Goal: Transaction & Acquisition: Book appointment/travel/reservation

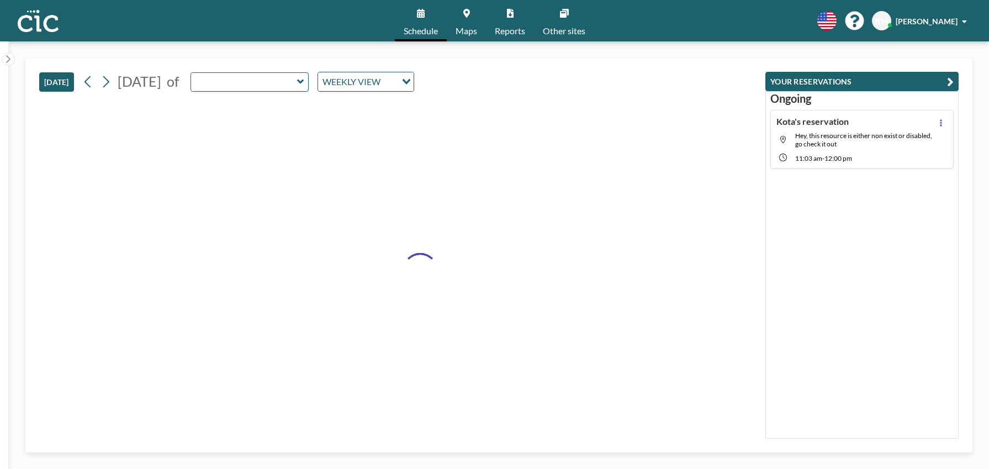
type input "Une"
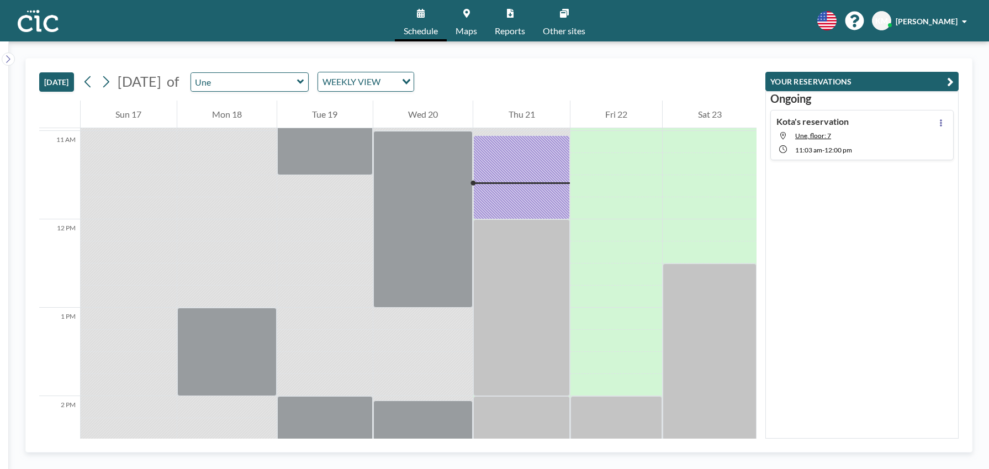
scroll to position [994, 0]
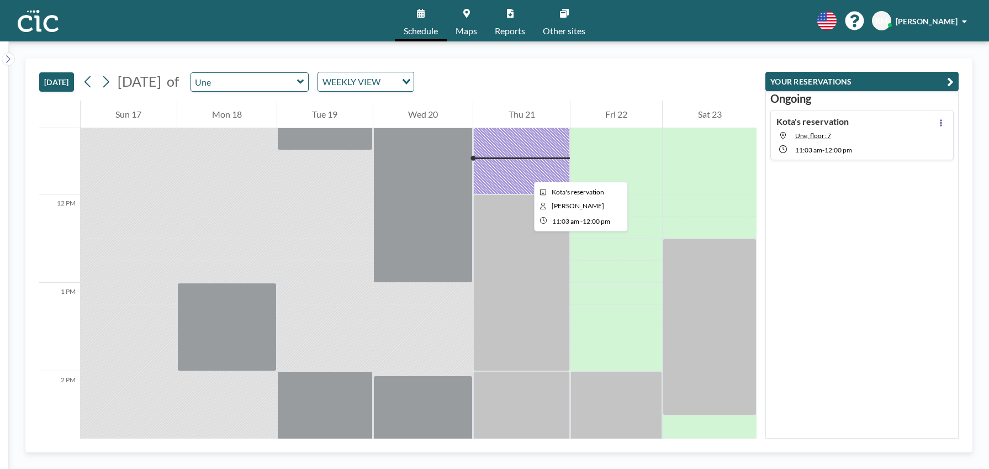
click at [525, 172] on div at bounding box center [521, 152] width 97 height 84
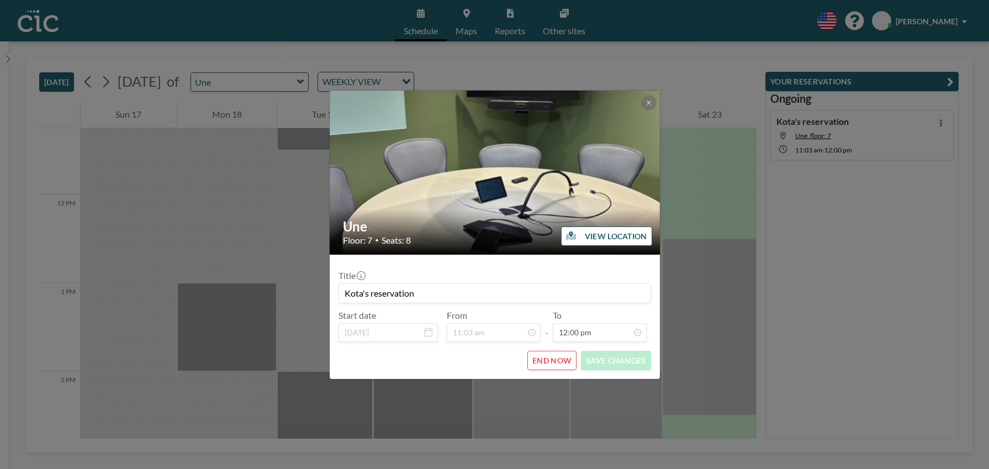
scroll to position [944, 0]
click at [545, 358] on button "END NOW" at bounding box center [551, 360] width 49 height 19
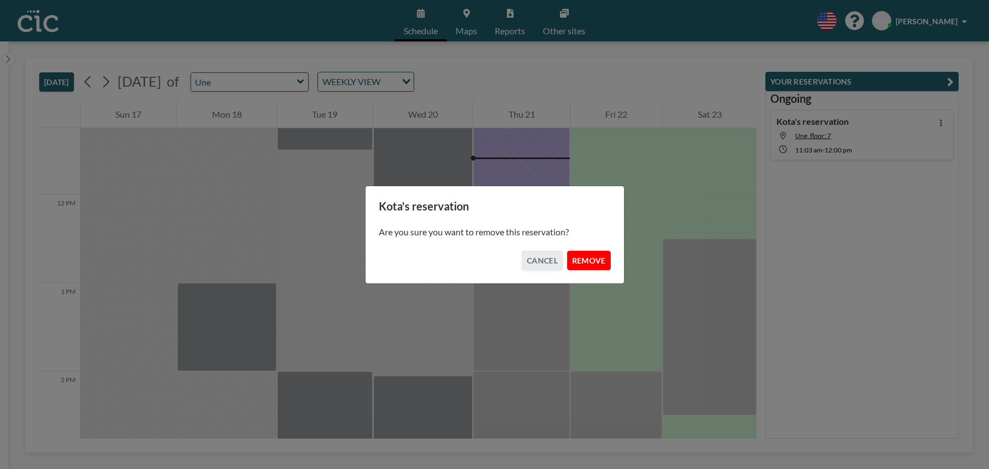
click at [603, 257] on button "REMOVE" at bounding box center [589, 260] width 44 height 19
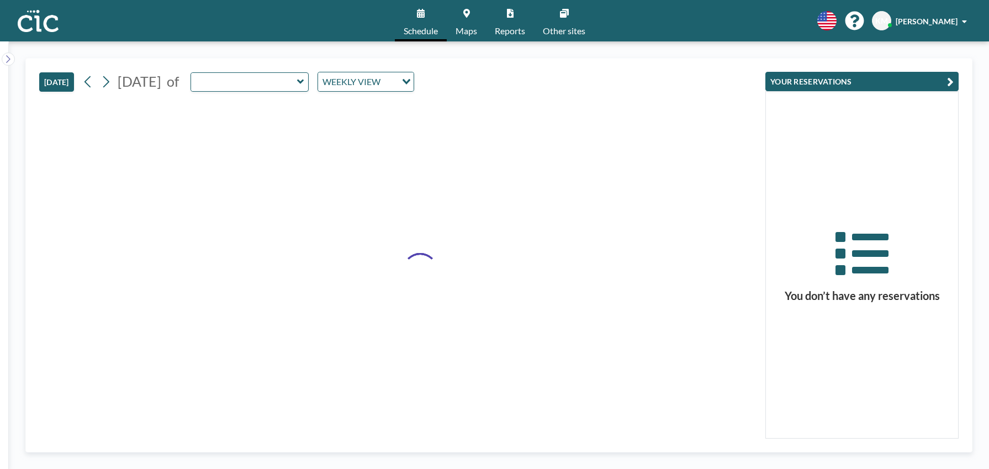
type input "Une"
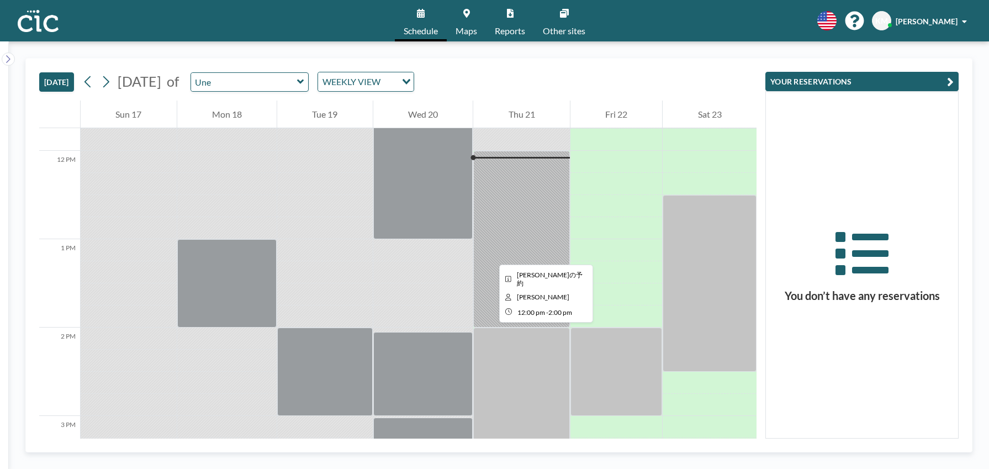
scroll to position [1038, 0]
click at [458, 16] on link "Maps" at bounding box center [466, 20] width 39 height 41
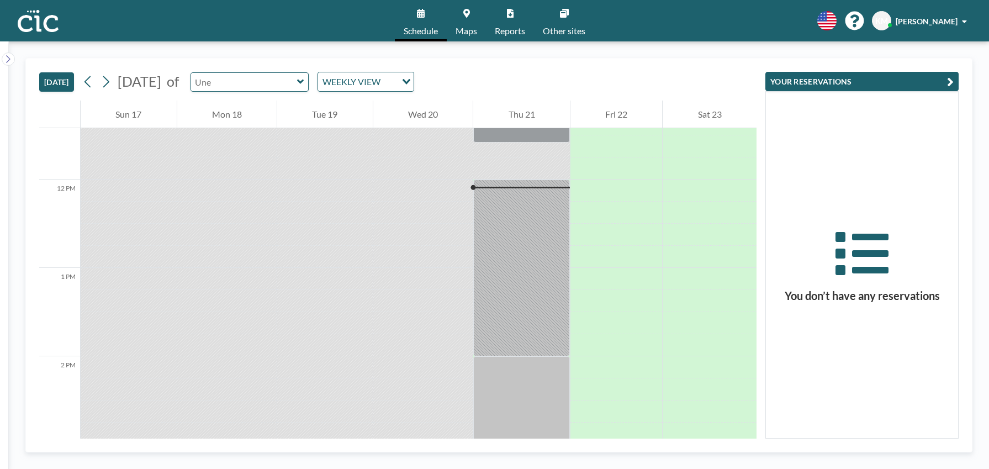
click at [286, 82] on input "text" at bounding box center [244, 82] width 106 height 18
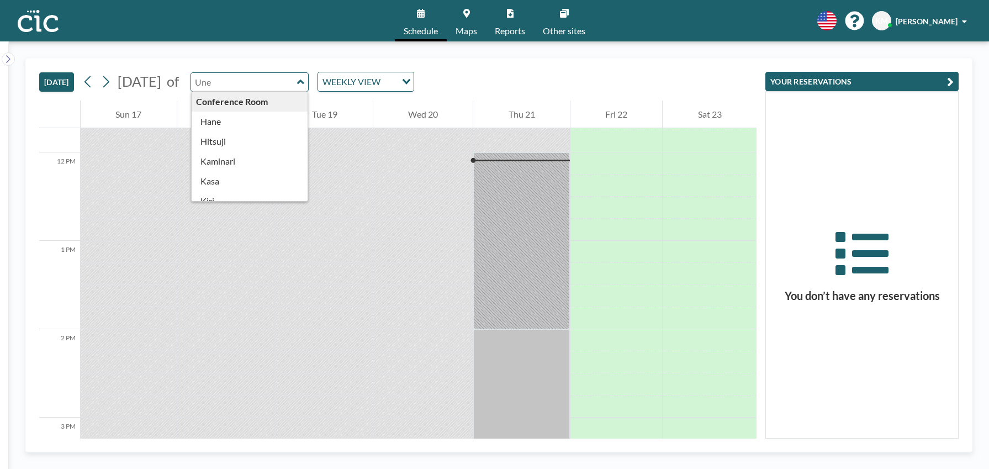
scroll to position [1038, 0]
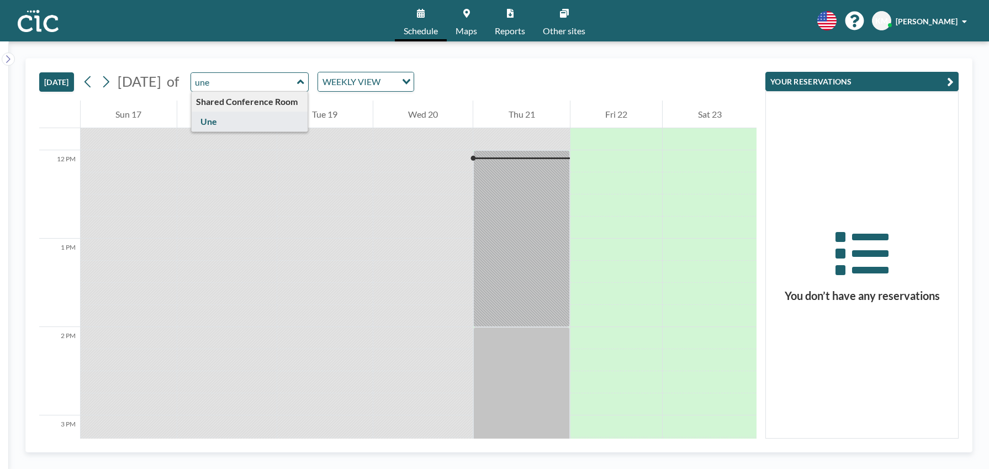
type input "Une"
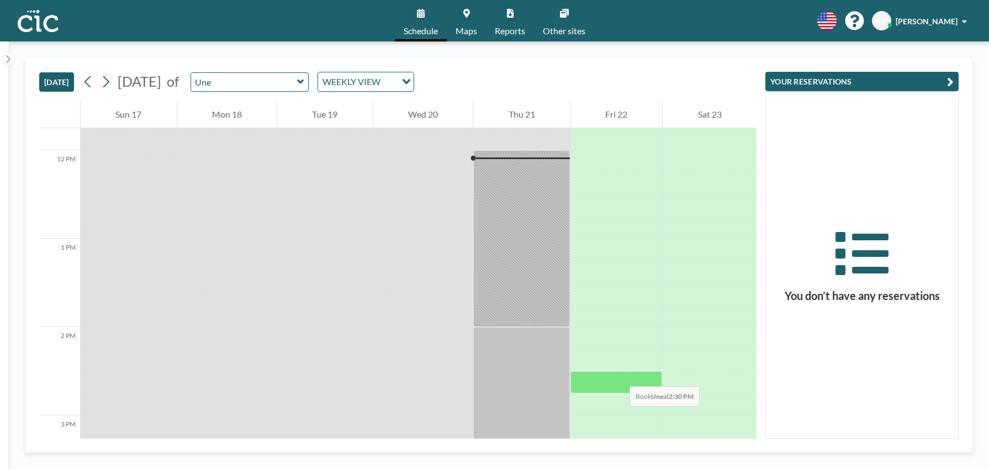
click at [621, 375] on div at bounding box center [616, 382] width 92 height 22
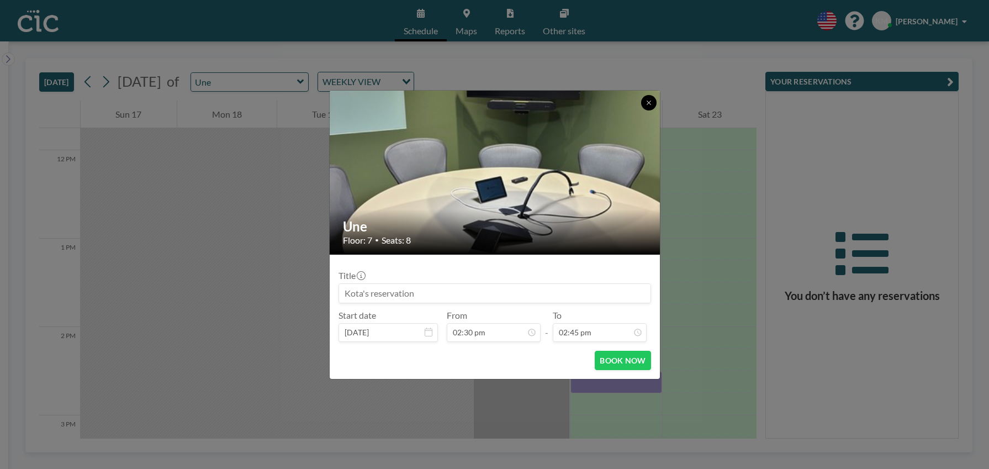
click at [653, 106] on button at bounding box center [648, 102] width 15 height 15
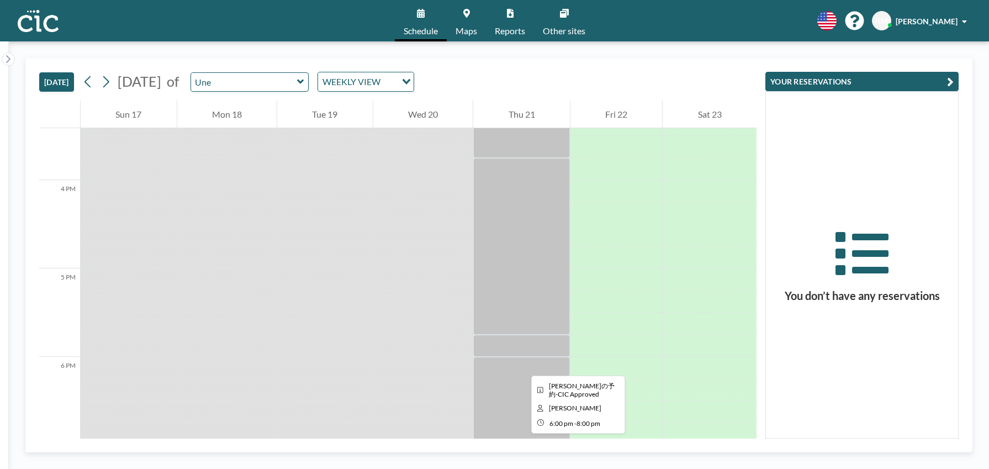
scroll to position [1346, 0]
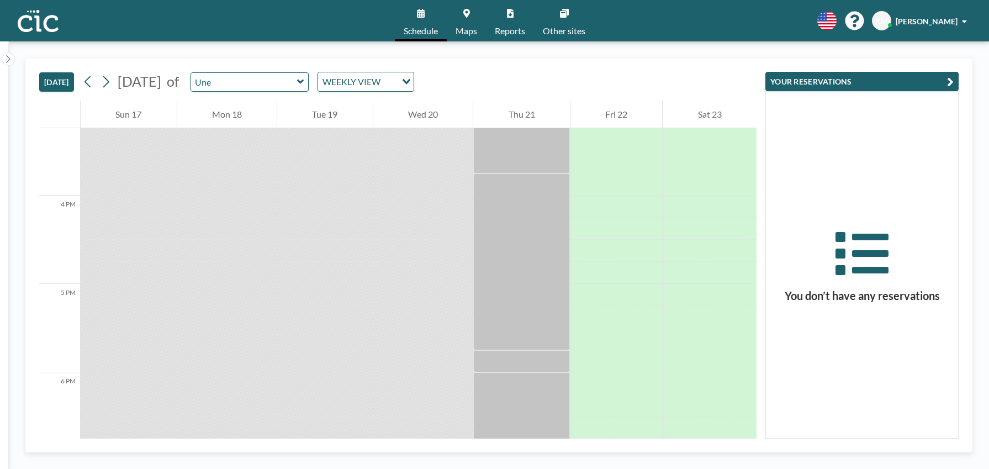
click at [464, 13] on icon at bounding box center [466, 13] width 7 height 9
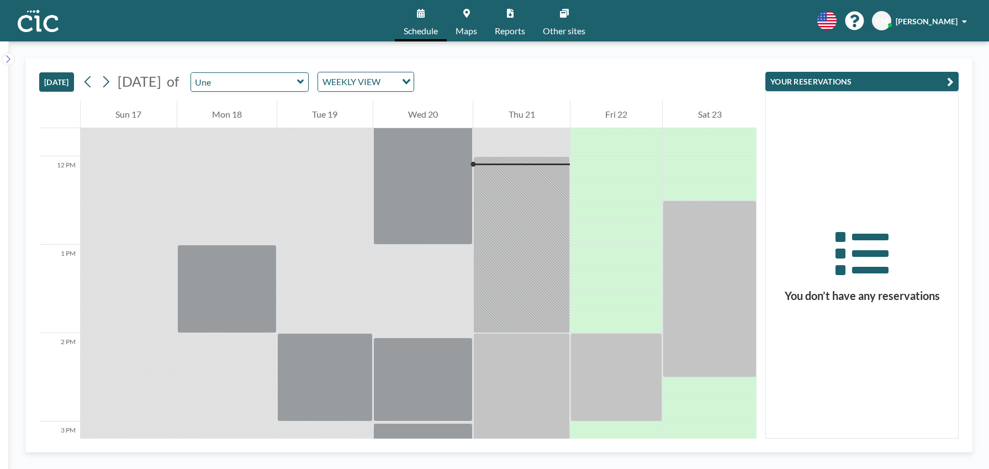
scroll to position [1038, 0]
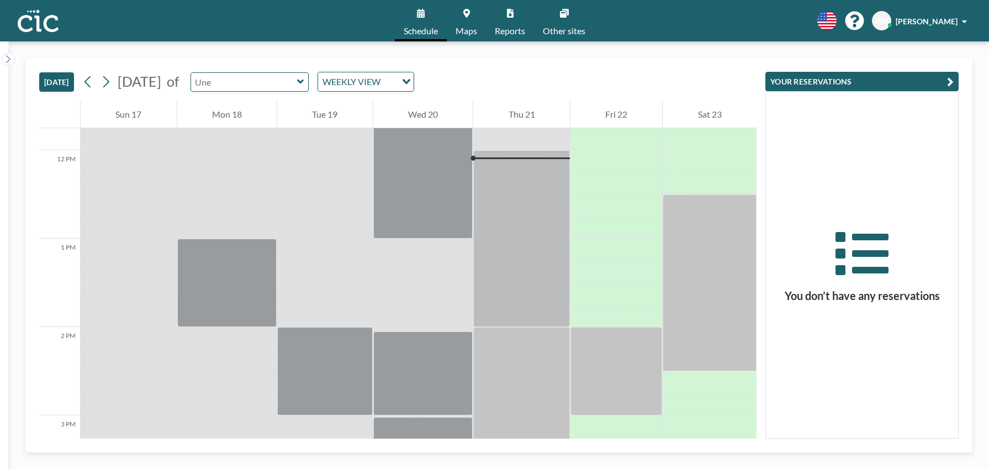
click at [273, 75] on input "text" at bounding box center [244, 82] width 106 height 18
type input "Yuki"
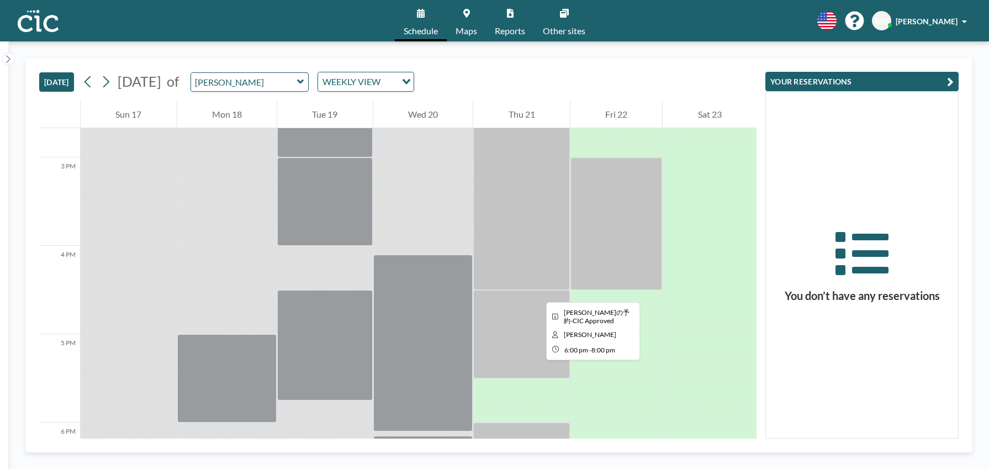
scroll to position [1289, 0]
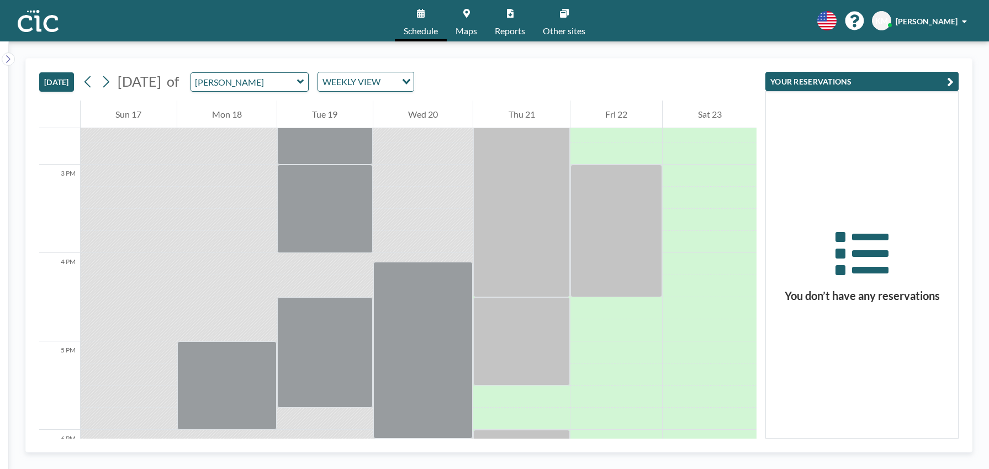
click at [478, 30] on link "Maps" at bounding box center [466, 20] width 39 height 41
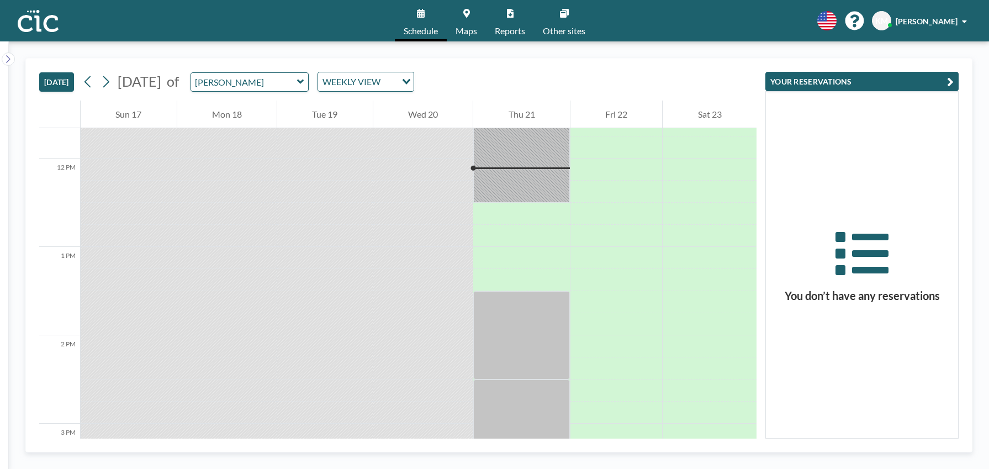
scroll to position [1038, 0]
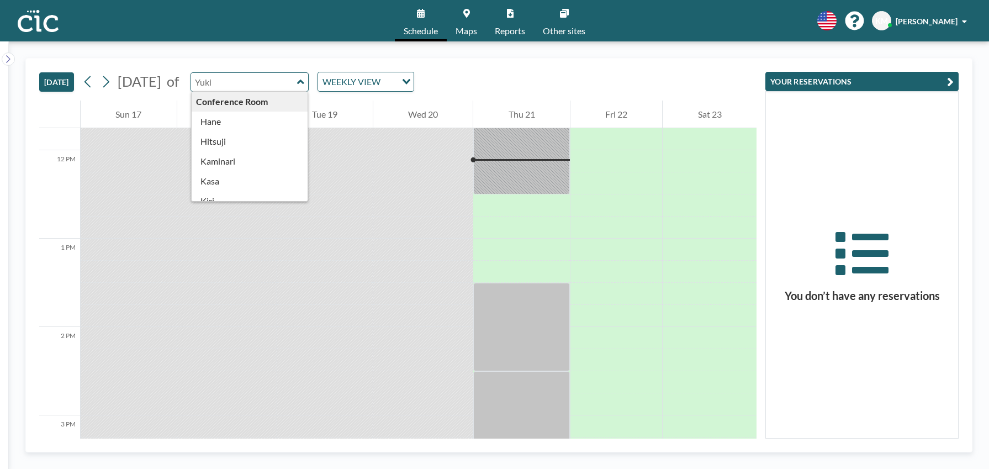
click at [281, 83] on input "text" at bounding box center [244, 82] width 106 height 18
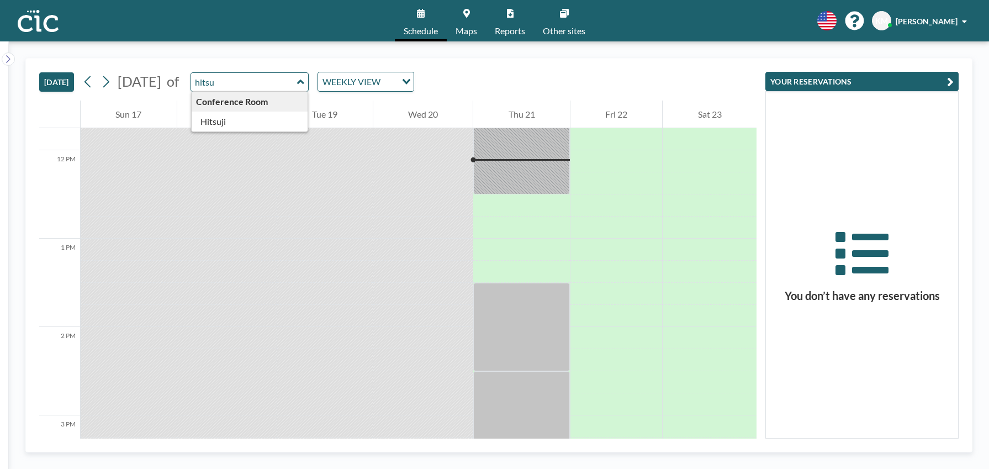
type input "Hitsuji"
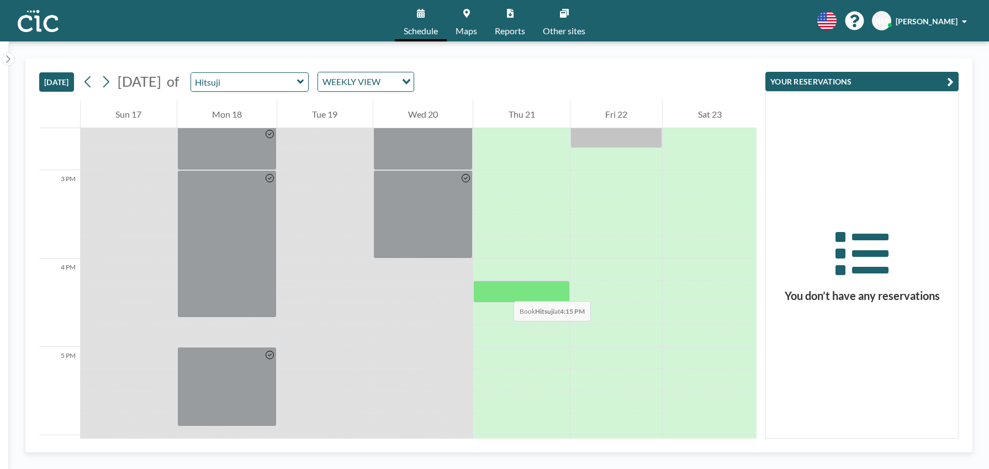
scroll to position [1284, 0]
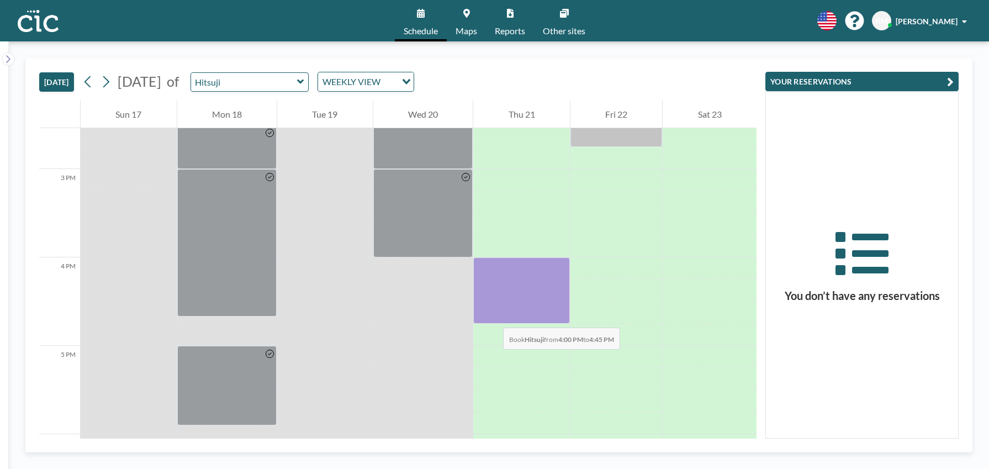
drag, startPoint x: 497, startPoint y: 271, endPoint x: 492, endPoint y: 317, distance: 46.6
click at [492, 317] on div at bounding box center [521, 290] width 97 height 66
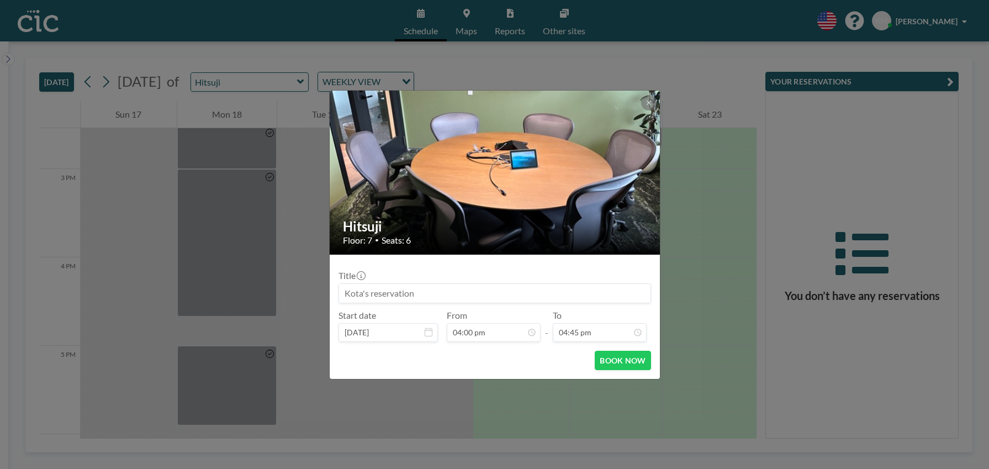
scroll to position [1317, 0]
click at [607, 357] on button "BOOK NOW" at bounding box center [623, 360] width 56 height 19
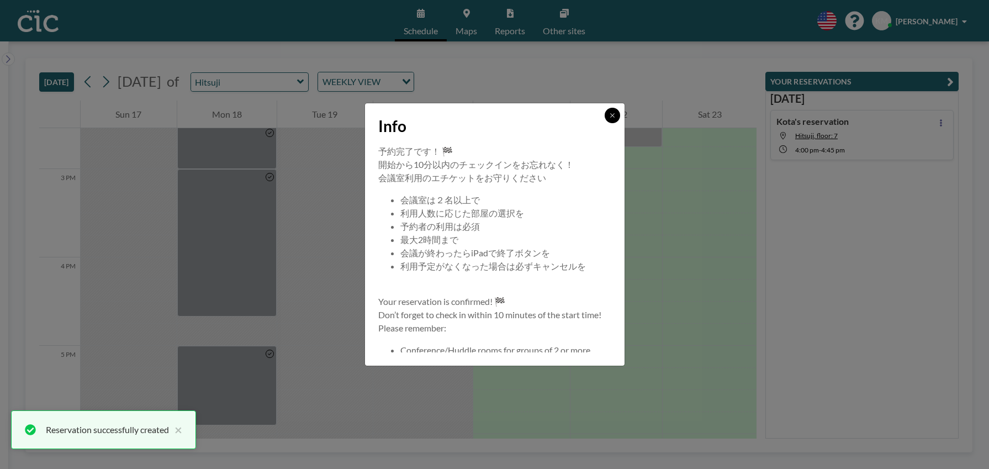
click at [616, 118] on button at bounding box center [612, 115] width 15 height 15
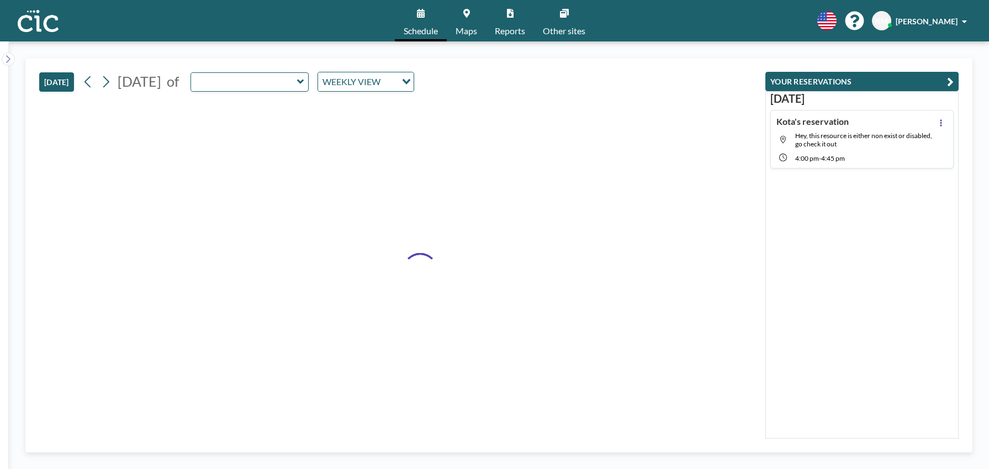
type input "Hitsuji"
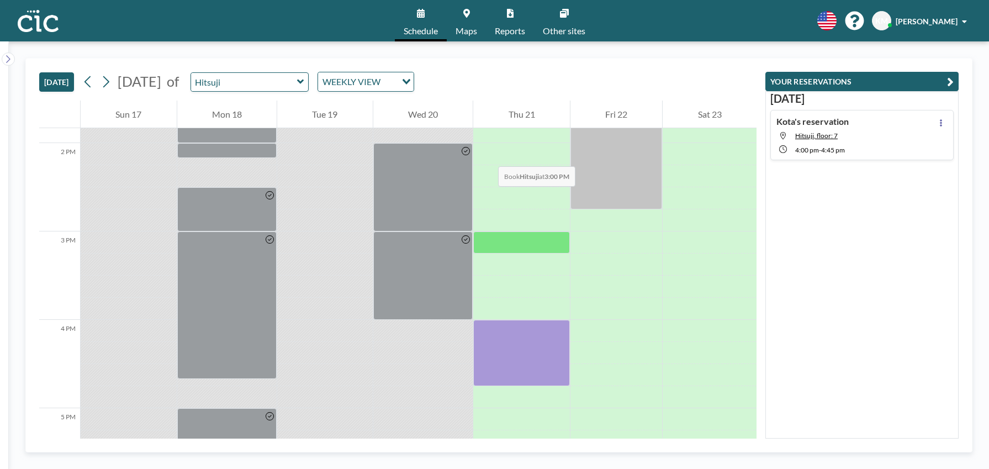
scroll to position [1355, 0]
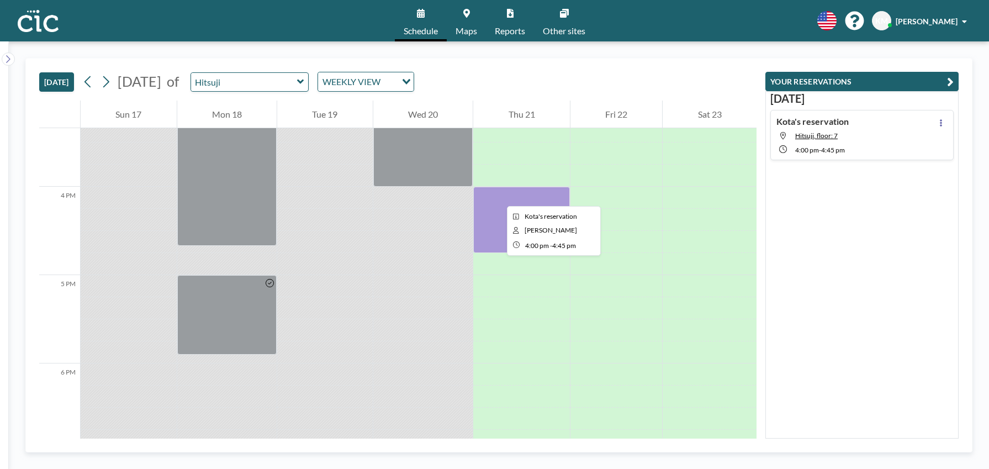
click at [498, 196] on div at bounding box center [521, 220] width 97 height 66
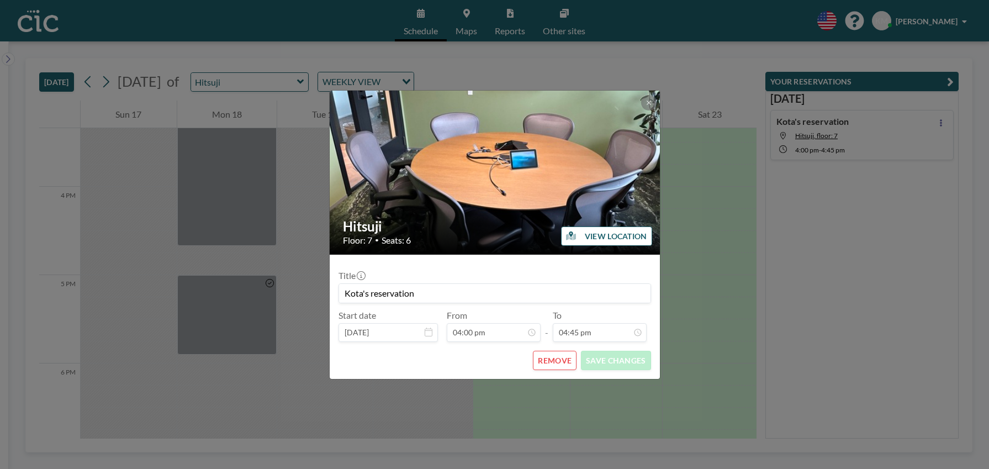
click at [467, 292] on input "Kota's reservation" at bounding box center [494, 293] width 311 height 19
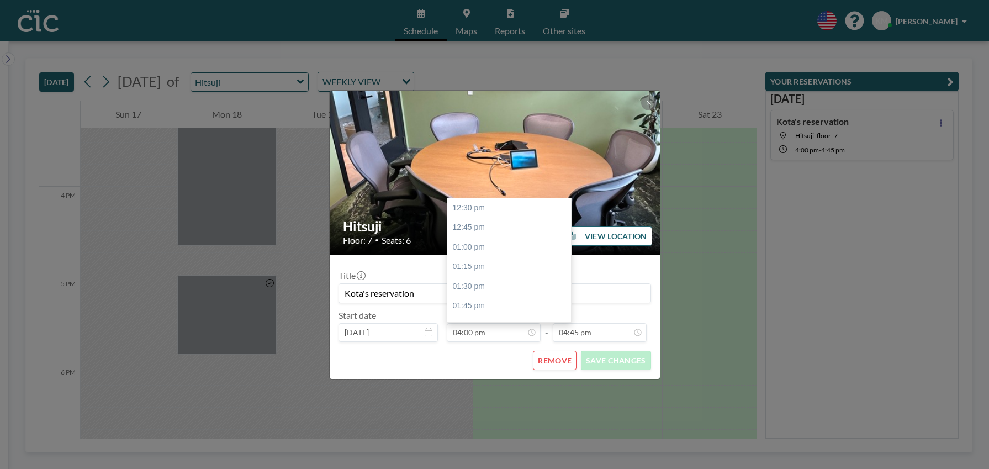
scroll to position [275, 0]
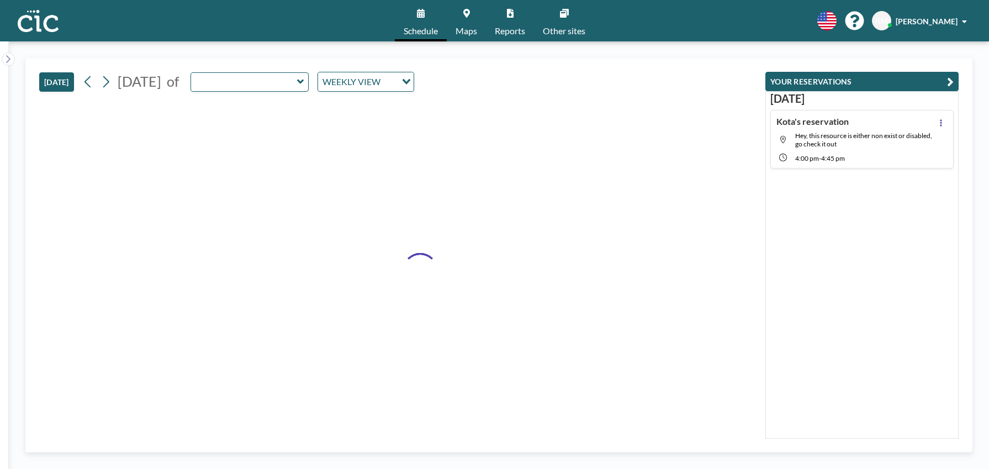
type input "Hitsuji"
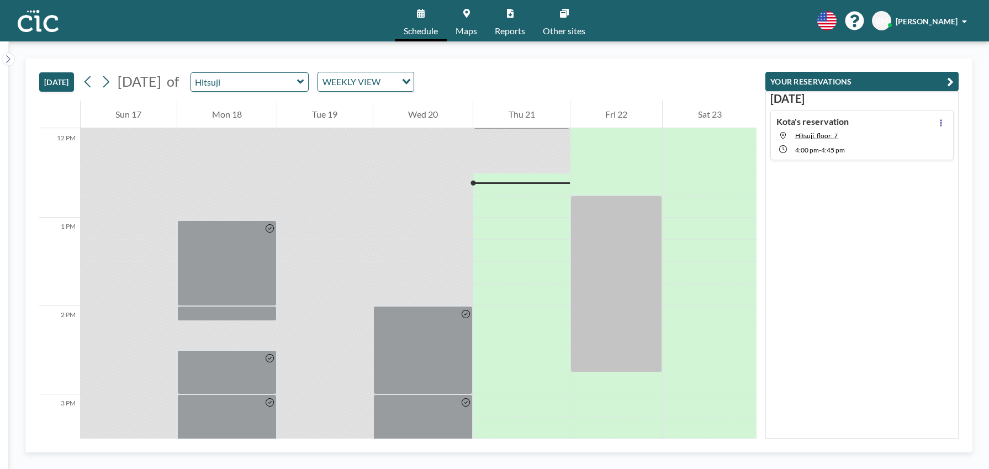
scroll to position [1082, 0]
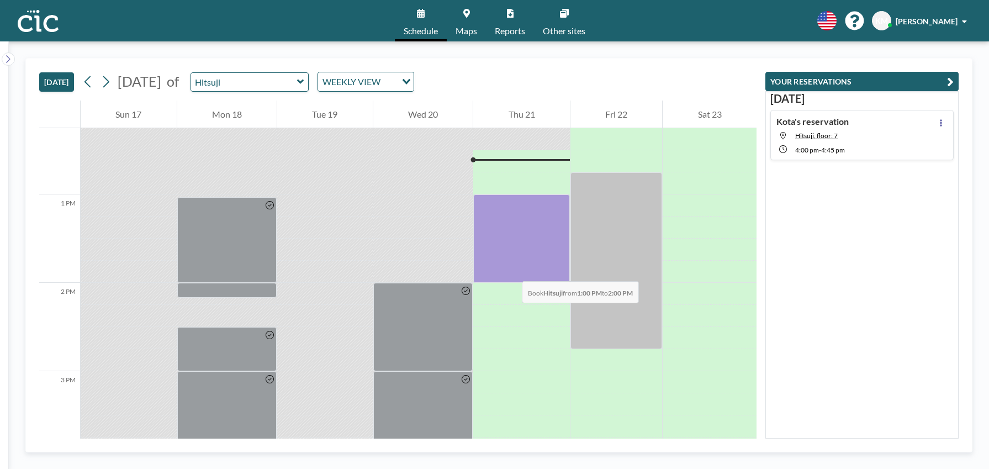
drag, startPoint x: 513, startPoint y: 210, endPoint x: 511, endPoint y: 270, distance: 59.7
click at [511, 270] on div at bounding box center [521, 238] width 97 height 88
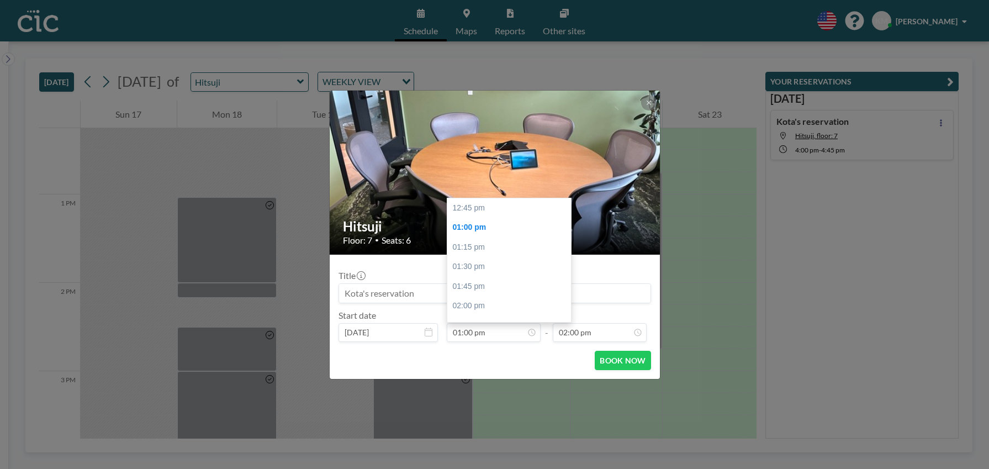
scroll to position [20, 0]
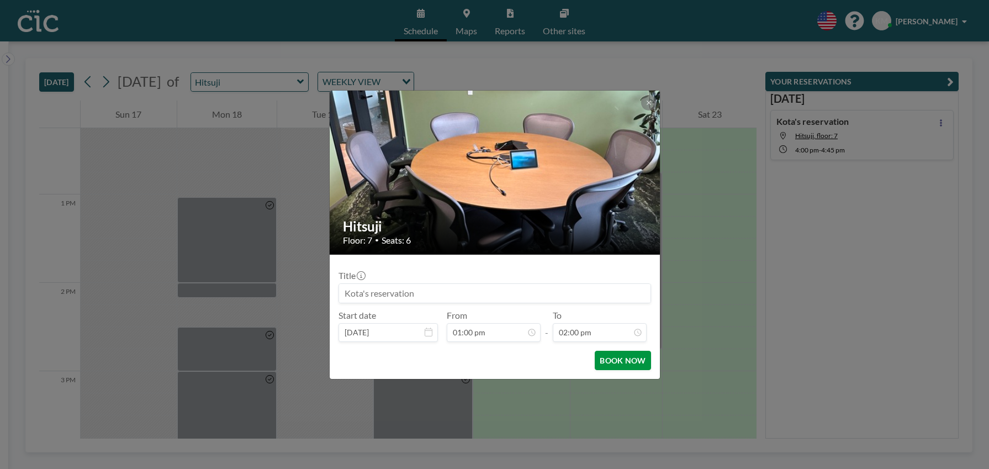
click at [628, 359] on button "BOOK NOW" at bounding box center [623, 360] width 56 height 19
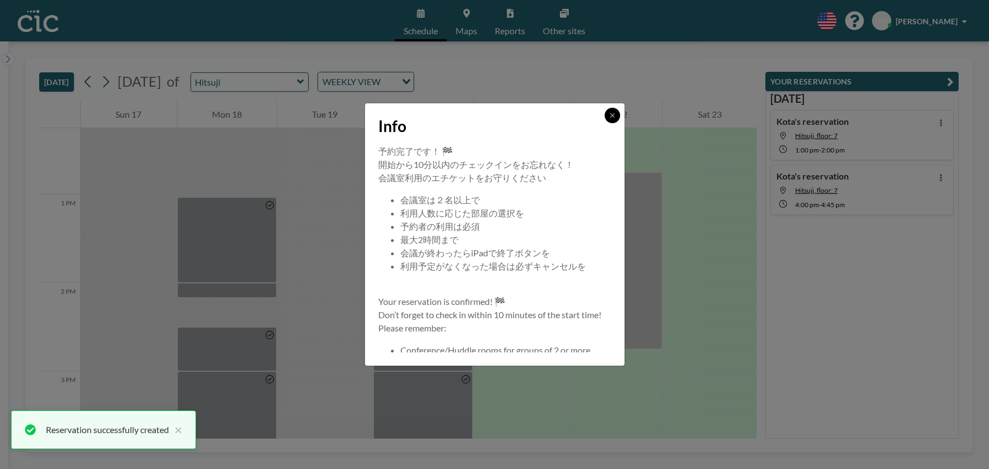
click at [613, 120] on button at bounding box center [612, 115] width 15 height 15
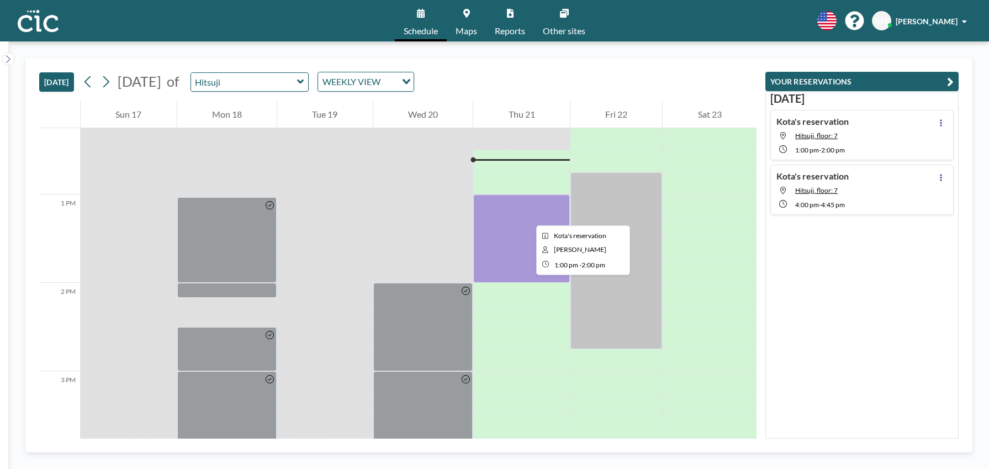
click at [527, 215] on div at bounding box center [521, 238] width 97 height 88
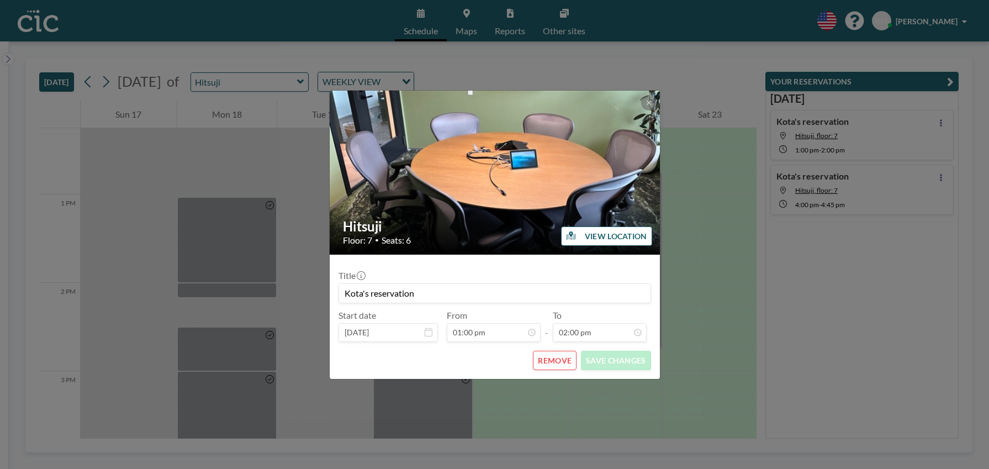
click at [610, 236] on button "VIEW LOCATION" at bounding box center [606, 235] width 91 height 19
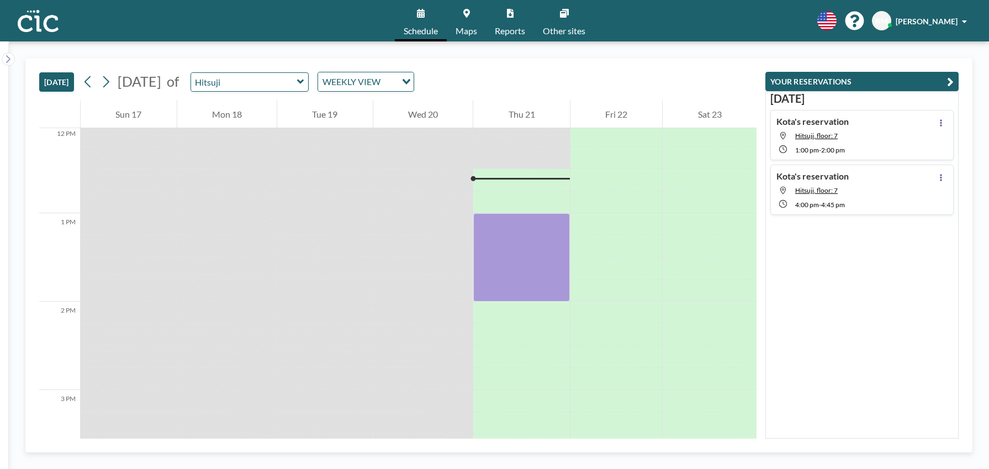
scroll to position [1082, 0]
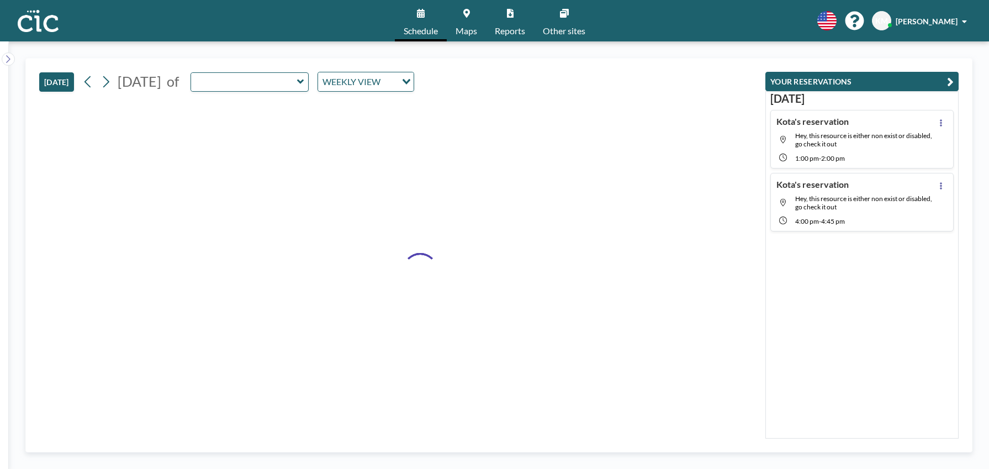
type input "Hitsuji"
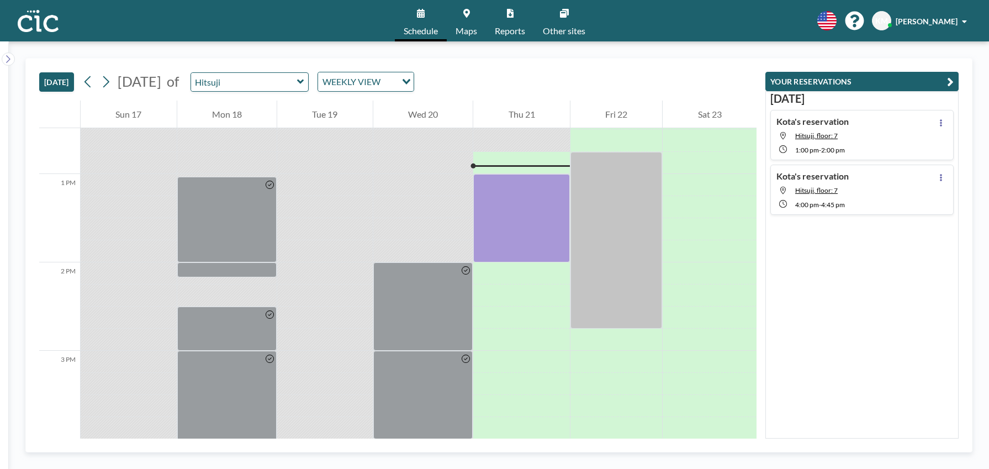
scroll to position [1104, 0]
